Goal: Check status: Check status

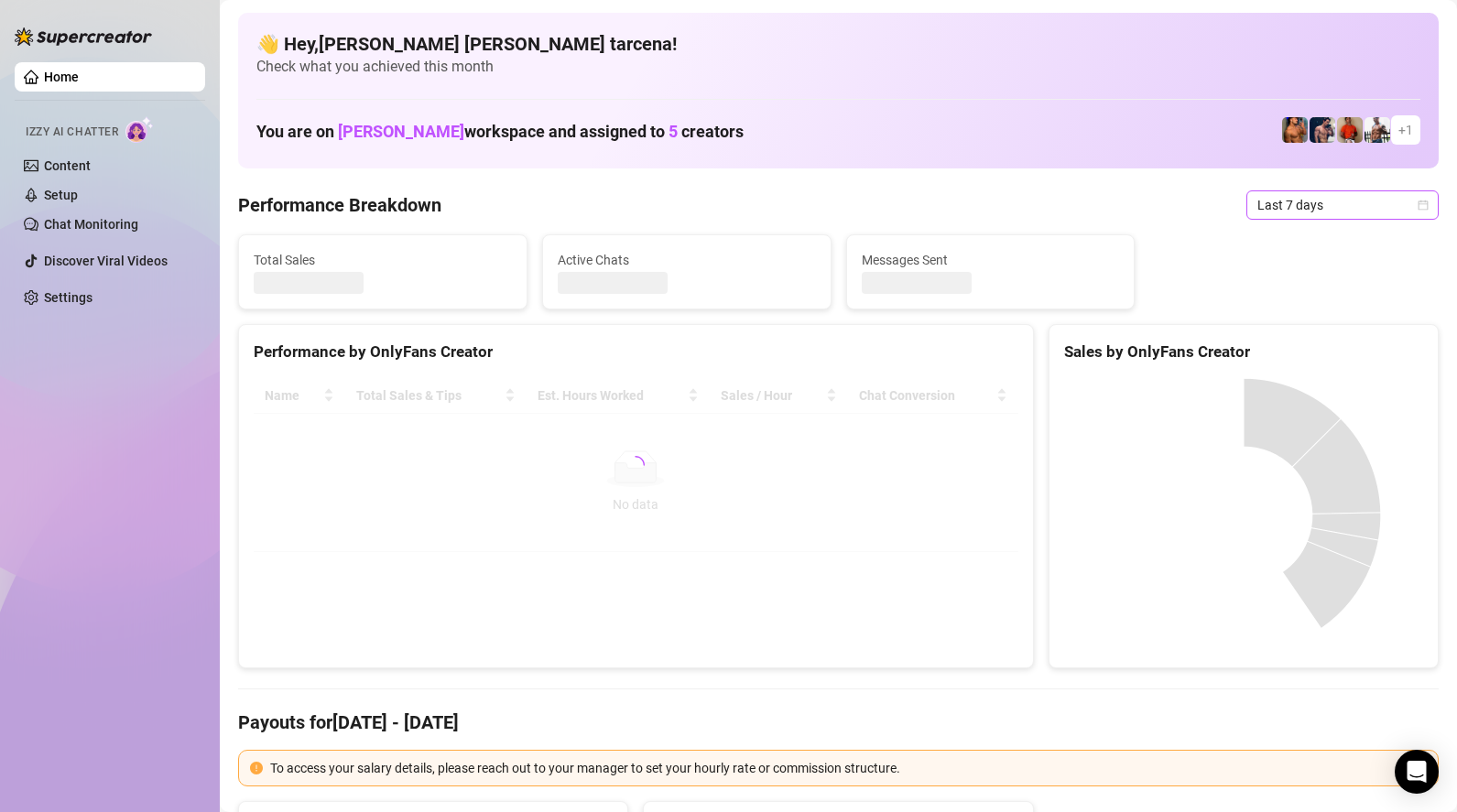
click at [1348, 203] on span "Last 7 days" at bounding box center [1342, 205] width 170 height 27
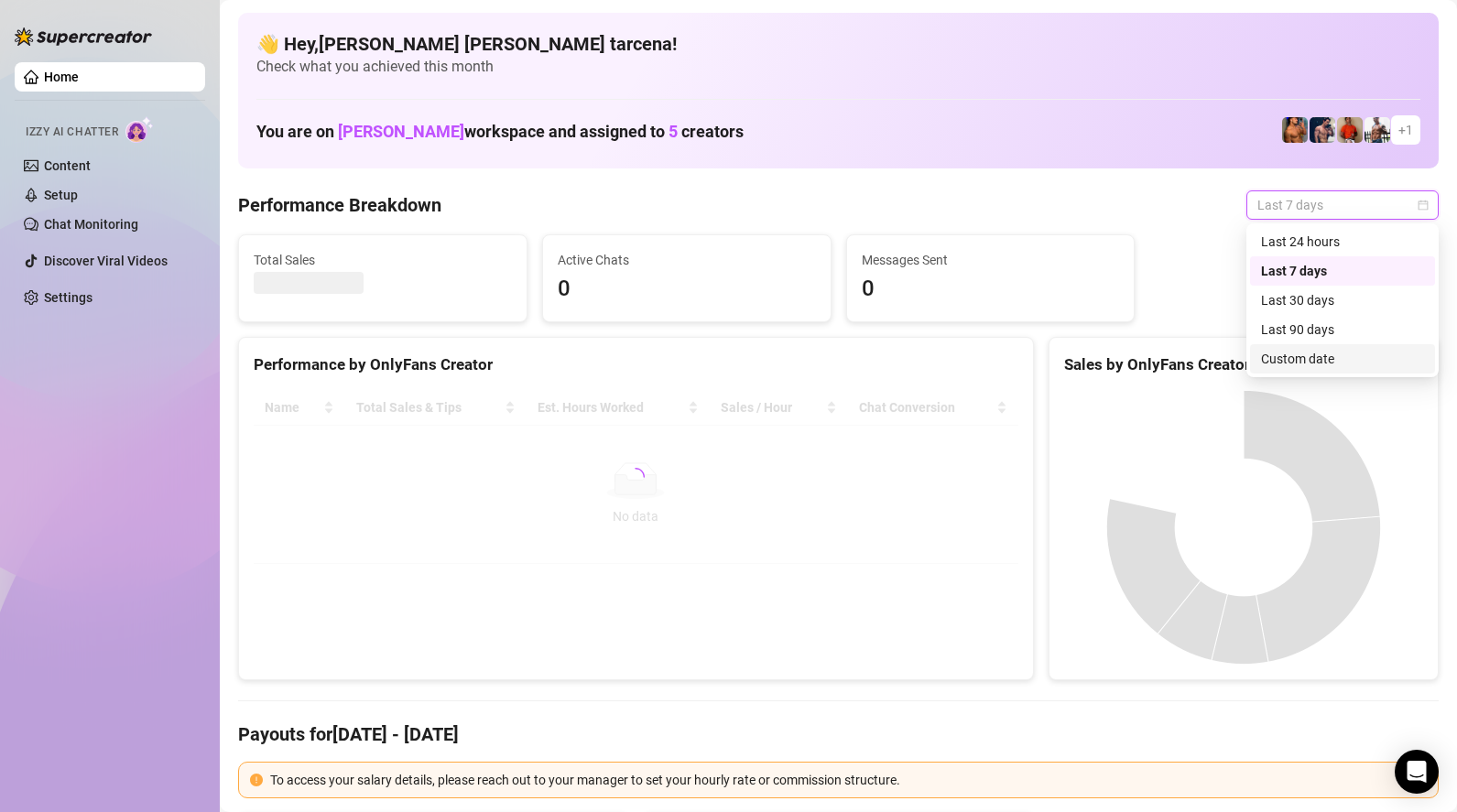
click at [1348, 357] on div "Custom date" at bounding box center [1342, 359] width 163 height 20
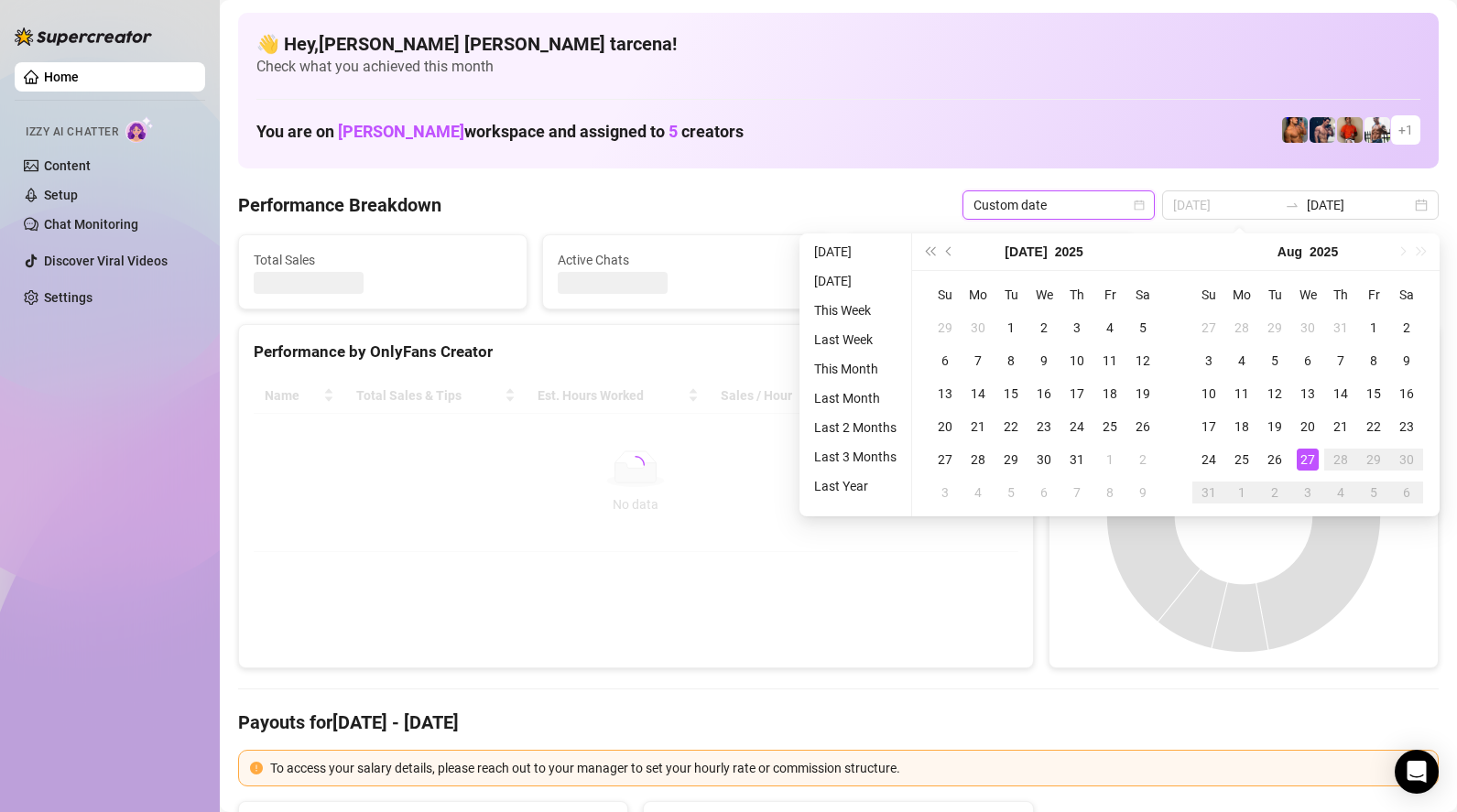
click at [1315, 461] on div "27" at bounding box center [1308, 459] width 22 height 22
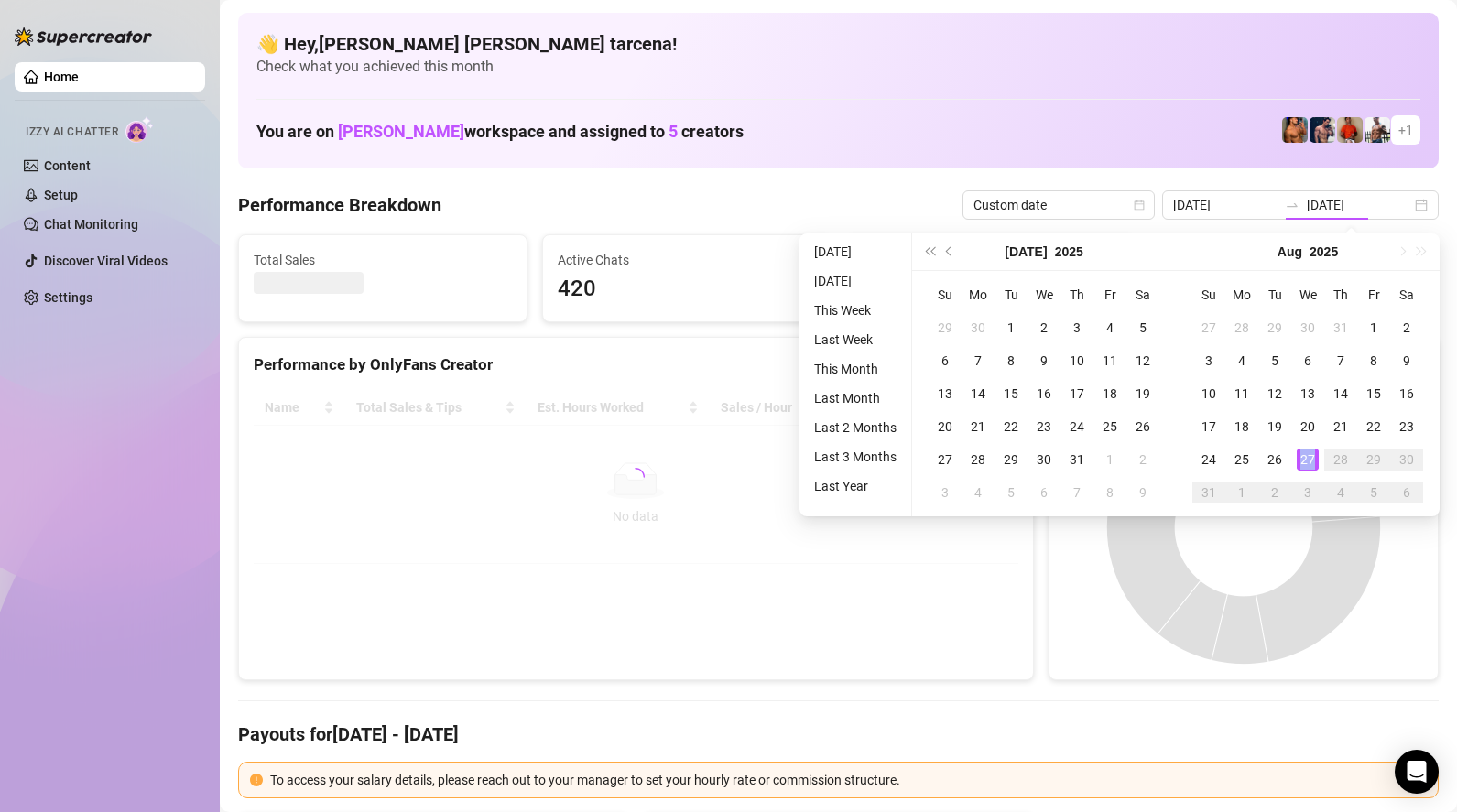
type input "[DATE]"
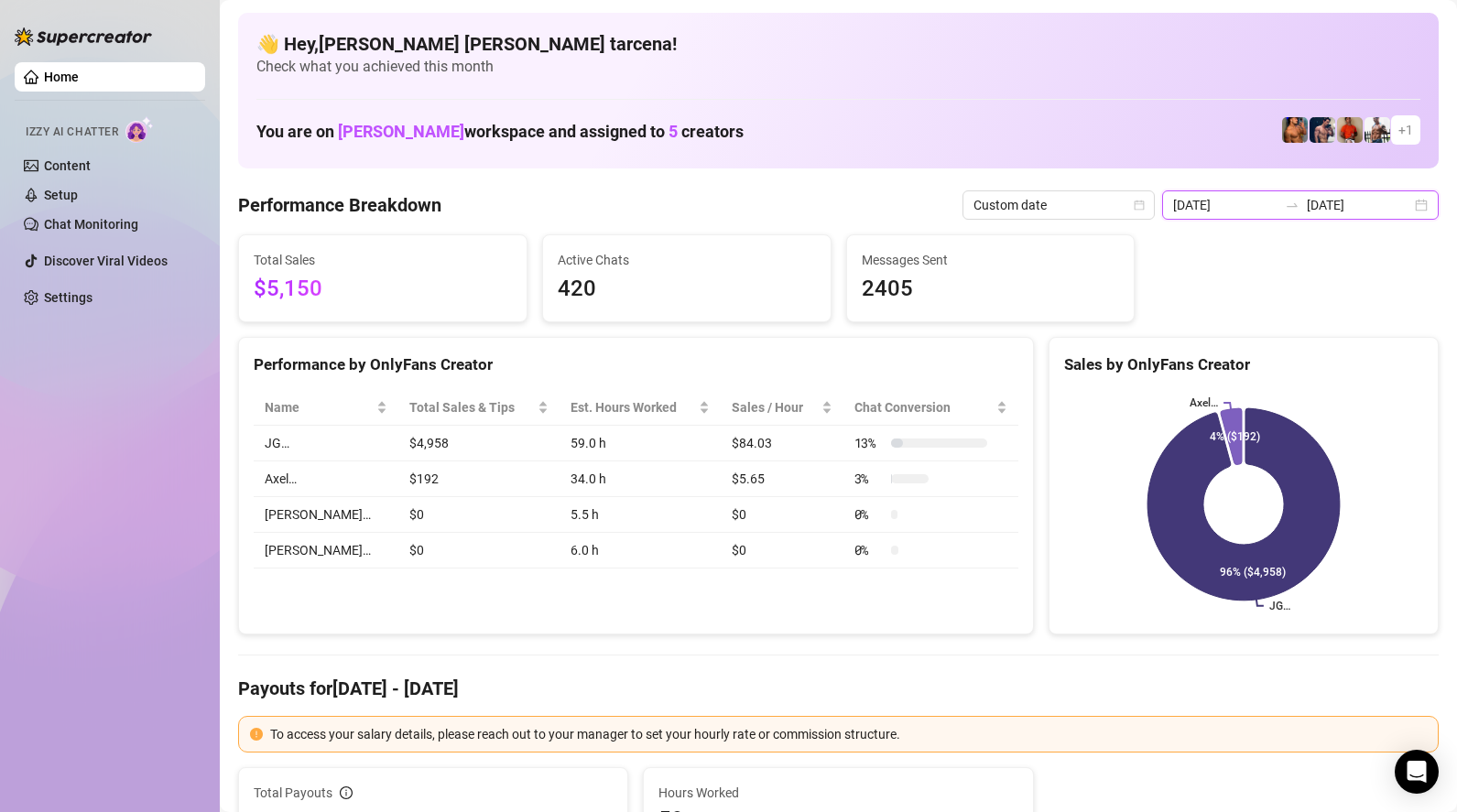
click at [1353, 203] on input "[DATE]" at bounding box center [1359, 205] width 104 height 20
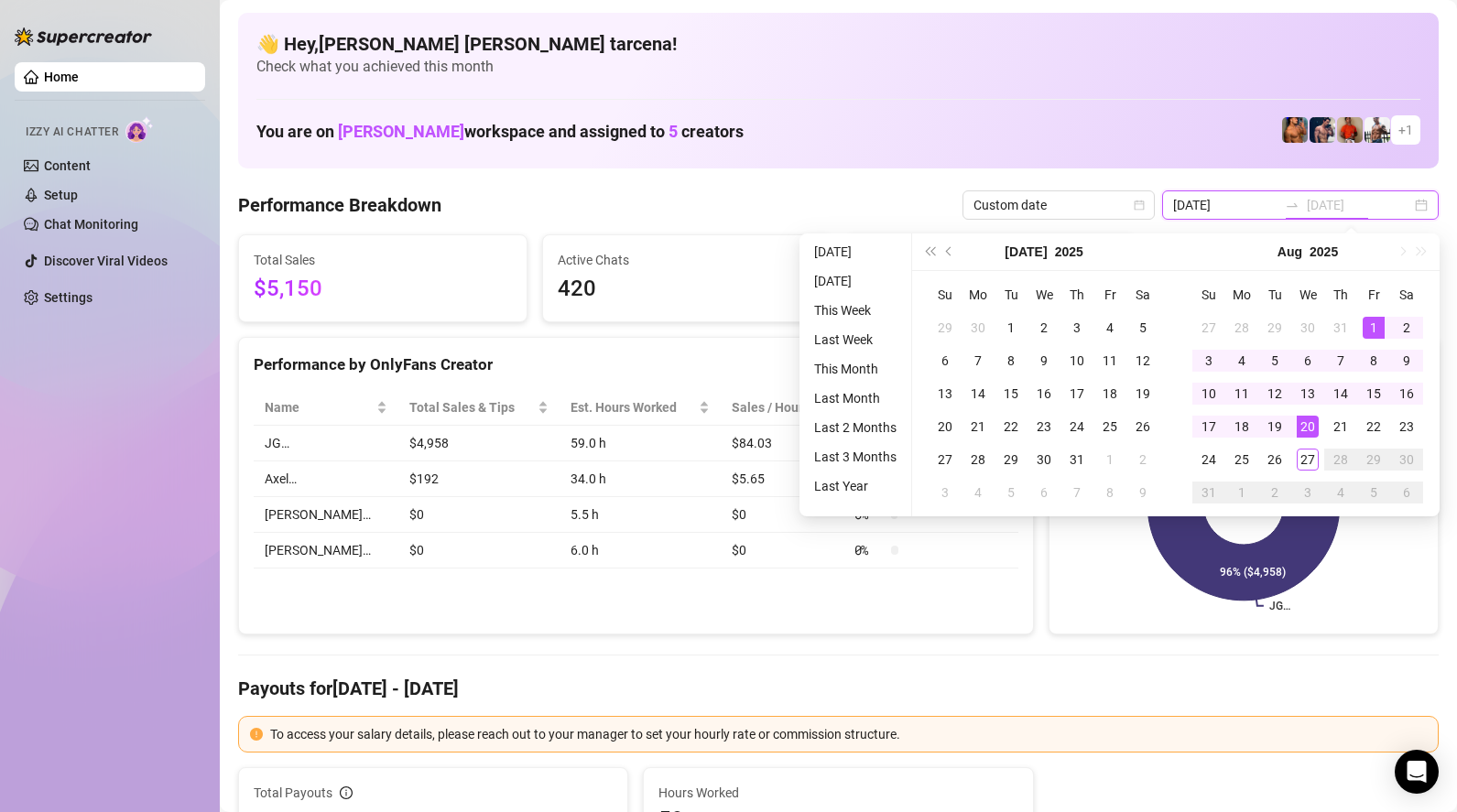
type input "[DATE]"
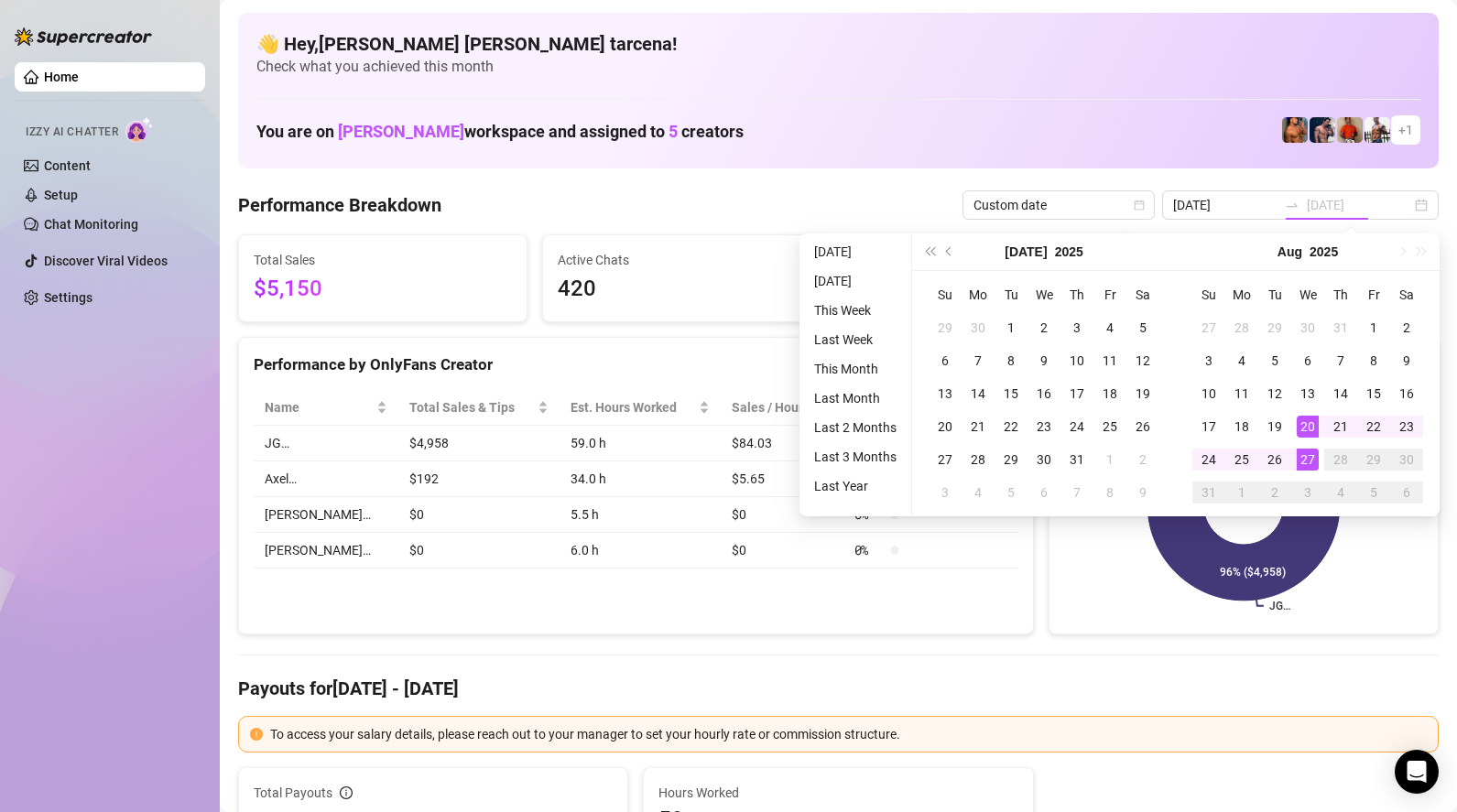
click at [1314, 460] on div "27" at bounding box center [1308, 459] width 22 height 22
type input "[DATE]"
